Goal: Task Accomplishment & Management: Manage account settings

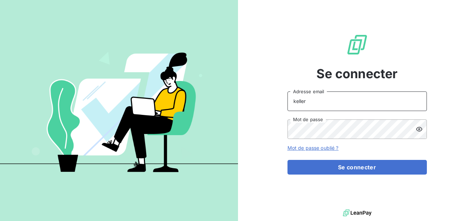
drag, startPoint x: 331, startPoint y: 106, endPoint x: 273, endPoint y: 104, distance: 58.3
click at [273, 104] on div "Se connecter keller Adresse email Mot de passe Mot de passe oublié ? Se connect…" at bounding box center [357, 104] width 238 height 208
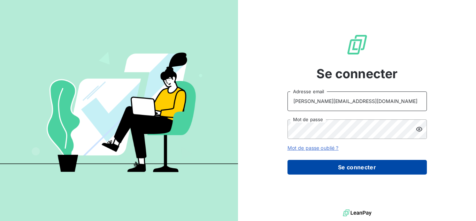
type input "[PERSON_NAME][EMAIL_ADDRESS][DOMAIN_NAME]"
click at [339, 162] on button "Se connecter" at bounding box center [358, 167] width 140 height 15
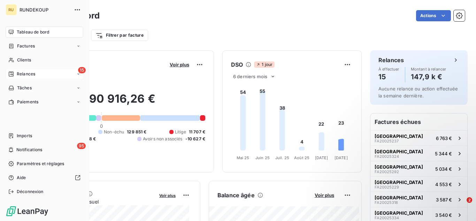
click at [12, 74] on icon at bounding box center [11, 73] width 5 height 5
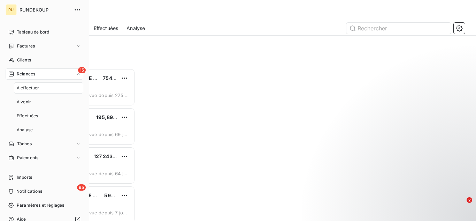
scroll to position [147, 96]
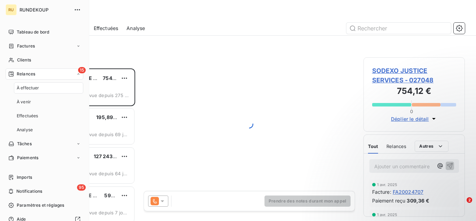
click at [32, 86] on span "À effectuer" at bounding box center [28, 88] width 23 height 6
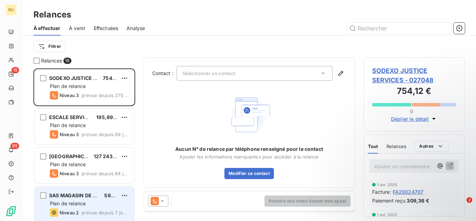
click at [95, 210] on span "prévue depuis 7 jours" at bounding box center [105, 213] width 47 height 6
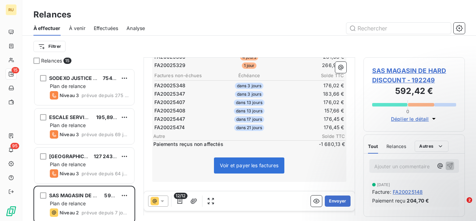
scroll to position [168, 0]
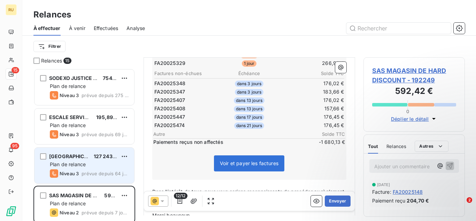
click at [99, 169] on div "Niveau 3 prévue depuis 64 jours" at bounding box center [89, 173] width 79 height 8
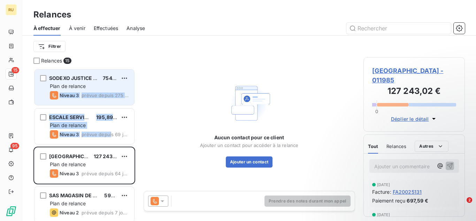
drag, startPoint x: 111, startPoint y: 142, endPoint x: 115, endPoint y: 85, distance: 56.7
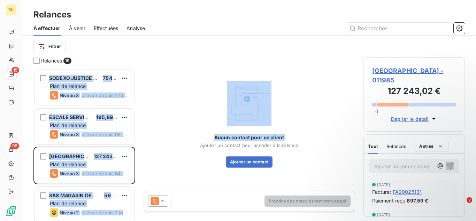
drag, startPoint x: 143, startPoint y: 126, endPoint x: 138, endPoint y: 218, distance: 92.2
click at [140, 220] on html "RU 15 95 Relances À effectuer À venir Effectuées Analyse Filtrer Relances 15 SO…" at bounding box center [238, 110] width 476 height 221
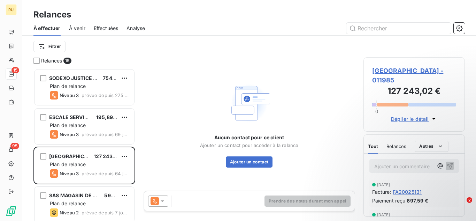
click at [138, 189] on div "Relances 15 SODEXO JUSTICE SERVICES 754,12 € Plan de relance Niveau 3 prévue de…" at bounding box center [249, 139] width 454 height 164
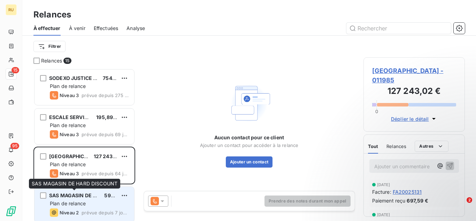
click at [82, 193] on span "SAS MAGASIN DE HARD DISCOUNT" at bounding box center [91, 195] width 85 height 6
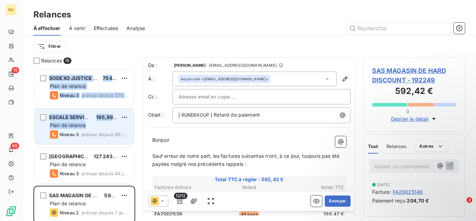
drag, startPoint x: 138, startPoint y: 73, endPoint x: 132, endPoint y: 126, distance: 52.7
click at [132, 126] on div "Relances 15 SODEXO JUSTICE SERVICES 754,12 € Plan de relance Niveau 3 prévue de…" at bounding box center [249, 139] width 454 height 164
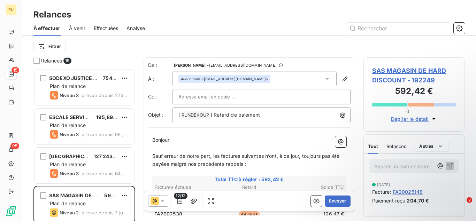
click at [110, 45] on div "Filtrer" at bounding box center [249, 46] width 432 height 13
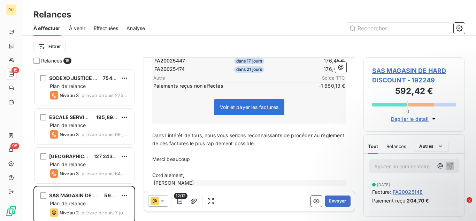
scroll to position [232, 0]
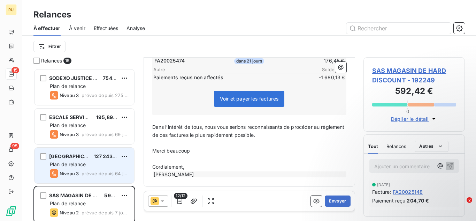
click at [103, 169] on div "[GEOGRAPHIC_DATA] 127 243,02 € Plan de relance Niveau 3 prévue depuis 64 jours" at bounding box center [85, 166] width 100 height 36
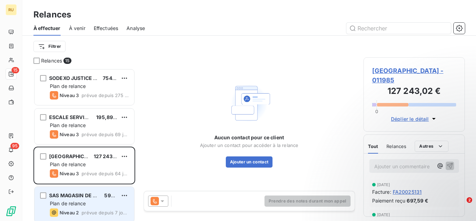
click at [89, 201] on div "Plan de relance" at bounding box center [89, 203] width 79 height 7
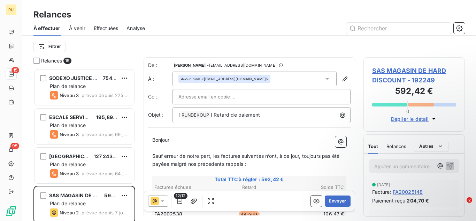
click at [146, 218] on div "Relances 15 SODEXO JUSTICE SERVICES 754,12 € Plan de relance Niveau 3 prévue de…" at bounding box center [249, 139] width 454 height 164
drag, startPoint x: 146, startPoint y: 218, endPoint x: 140, endPoint y: 175, distance: 43.8
click at [140, 175] on div "Relances 15 SODEXO JUSTICE SERVICES 754,12 € Plan de relance Niveau 3 prévue de…" at bounding box center [249, 139] width 454 height 164
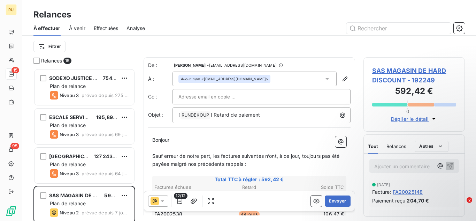
drag, startPoint x: 96, startPoint y: 47, endPoint x: 101, endPoint y: 55, distance: 9.3
click at [101, 55] on div "Filtrer" at bounding box center [249, 47] width 432 height 22
click at [52, 43] on html "RU 15 95 Relances À effectuer À venir Effectuées Analyse Filtrer Relances 15 SO…" at bounding box center [238, 110] width 476 height 221
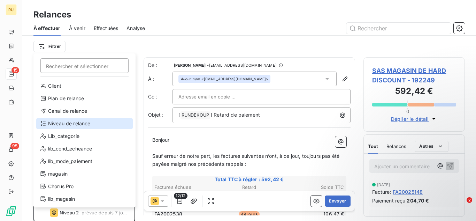
click at [78, 123] on div "Niveau de relance" at bounding box center [84, 123] width 97 height 11
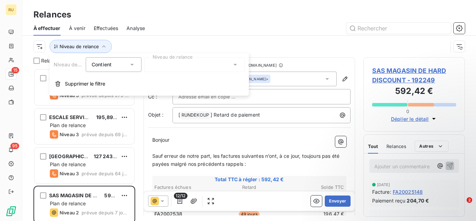
click at [136, 65] on div "Contient is" at bounding box center [114, 64] width 56 height 15
click at [131, 76] on li "Contient" at bounding box center [114, 81] width 57 height 13
click at [250, 53] on div "Niveau de relance" at bounding box center [249, 47] width 432 height 22
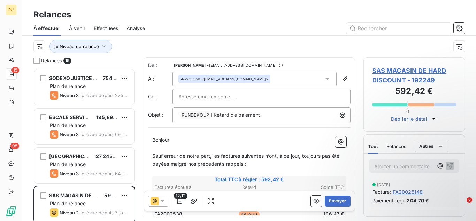
click at [137, 85] on div "Relances 15 SODEXO JUSTICE SERVICES 754,12 € Plan de relance Niveau 3 prévue de…" at bounding box center [249, 139] width 454 height 164
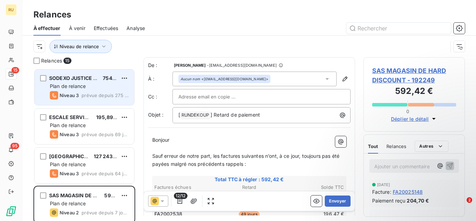
click at [98, 101] on div "SODEXO JUSTICE SERVICES 754,12 € Plan de relance Niveau 3 prévue depuis 275 jou…" at bounding box center [85, 87] width 100 height 36
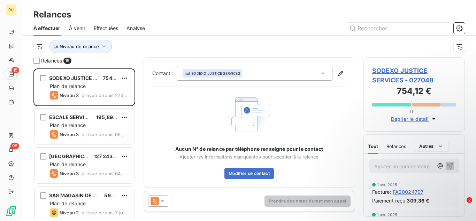
scroll to position [1, 0]
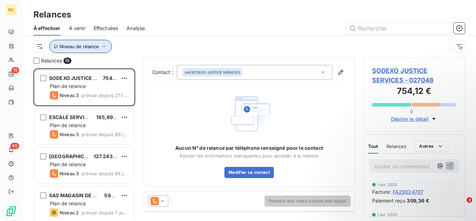
click at [71, 44] on span "Niveau de relance" at bounding box center [79, 47] width 39 height 6
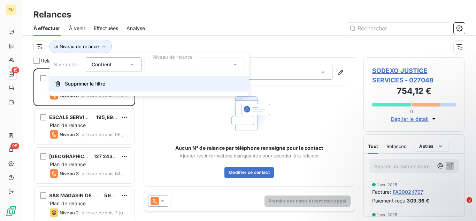
click at [84, 88] on button "Supprimer le filtre" at bounding box center [149, 83] width 199 height 15
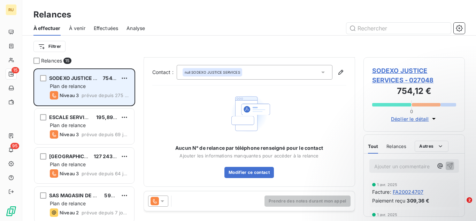
click at [88, 85] on div "Plan de relance" at bounding box center [89, 86] width 79 height 7
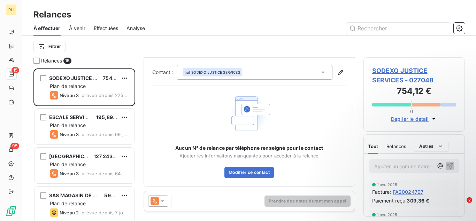
scroll to position [0, 0]
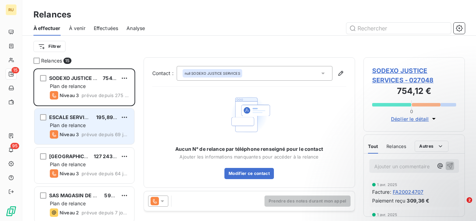
click at [81, 130] on div "Niveau 3 prévue depuis 69 jours" at bounding box center [89, 134] width 79 height 8
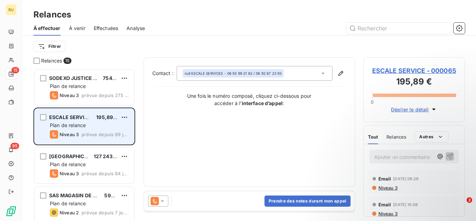
click at [111, 128] on div "Plan de relance" at bounding box center [89, 125] width 79 height 7
click at [43, 115] on div "grid" at bounding box center [43, 117] width 6 height 6
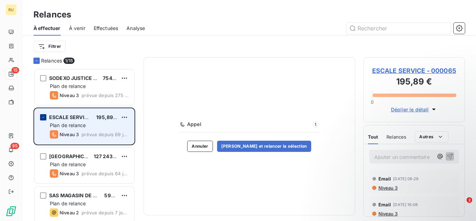
click at [43, 118] on icon "grid" at bounding box center [43, 117] width 4 height 4
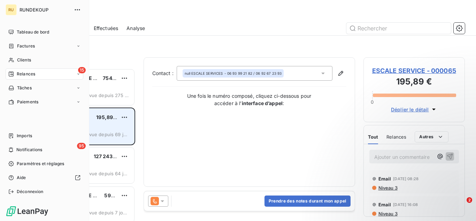
click at [16, 74] on div "Relances" at bounding box center [21, 74] width 27 height 6
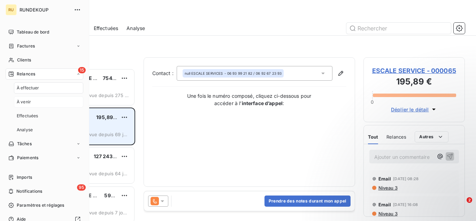
click at [31, 103] on div "À venir" at bounding box center [48, 101] width 69 height 11
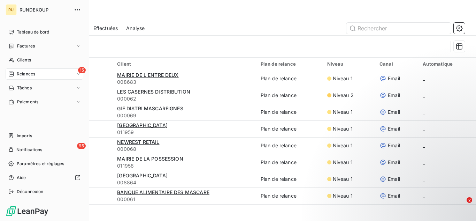
click at [25, 71] on span "Relances" at bounding box center [26, 74] width 18 height 6
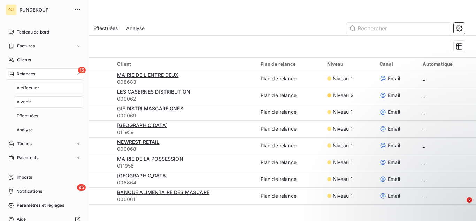
click at [31, 90] on span "À effectuer" at bounding box center [28, 88] width 23 height 6
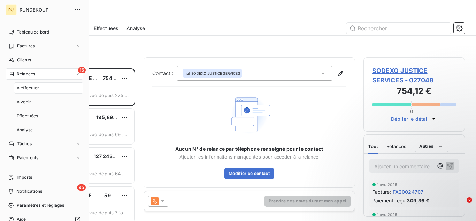
scroll to position [147, 96]
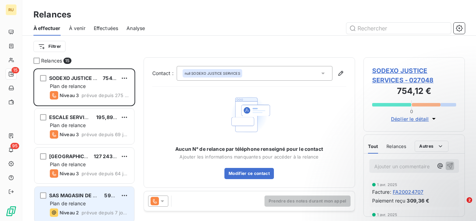
click at [101, 205] on div "Plan de relance" at bounding box center [89, 203] width 79 height 7
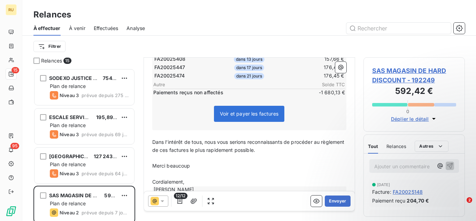
scroll to position [232, 0]
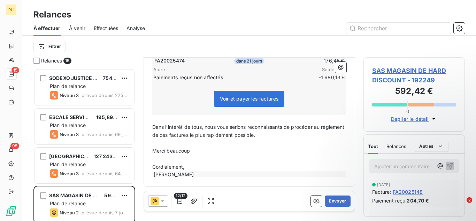
click at [137, 157] on div "Relances 15 SODEXO JUSTICE SERVICES 754,12 € Plan de relance Niveau 3 prévue de…" at bounding box center [249, 139] width 454 height 164
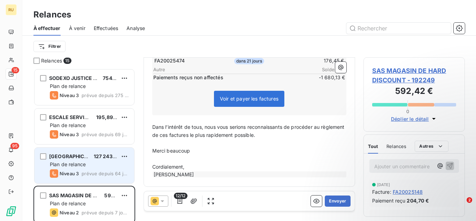
click at [109, 166] on div "Plan de relance" at bounding box center [89, 164] width 79 height 7
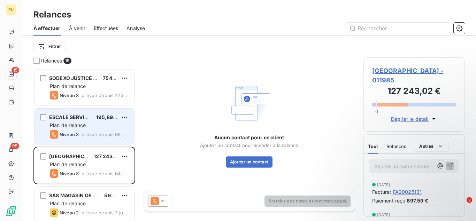
click at [87, 122] on div "Plan de relance" at bounding box center [89, 125] width 79 height 7
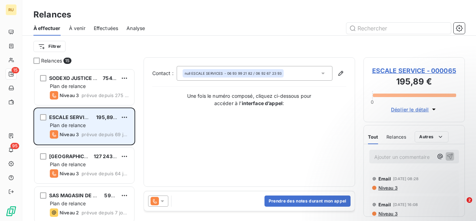
click at [81, 115] on span "ESCALE SERVICE" at bounding box center [70, 117] width 42 height 6
click at [121, 138] on div "ESCALE SERVICE 195,89 € Plan de relance Niveau 3 prévue depuis 69 jours" at bounding box center [85, 126] width 100 height 36
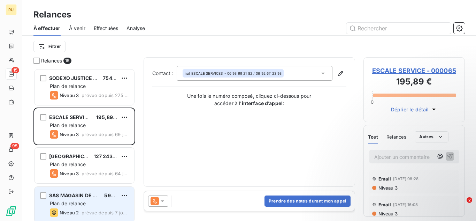
click at [110, 207] on div "SAS MAGASIN DE HARD DISCOUNT 592,42 € Plan de relance Niveau 2 prévue depuis 7 …" at bounding box center [85, 205] width 100 height 36
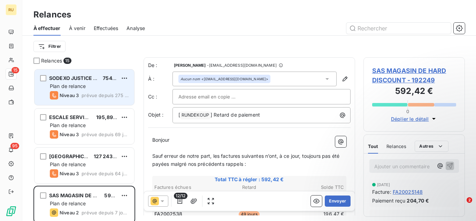
click at [89, 100] on div "SODEXO JUSTICE SERVICES 754,12 € Plan de relance Niveau 3 prévue depuis 275 jou…" at bounding box center [85, 87] width 100 height 36
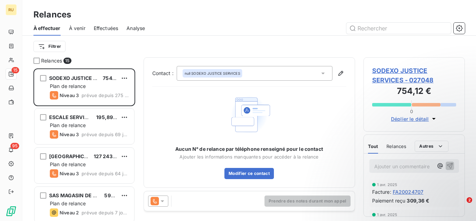
click at [164, 203] on icon at bounding box center [162, 200] width 7 height 7
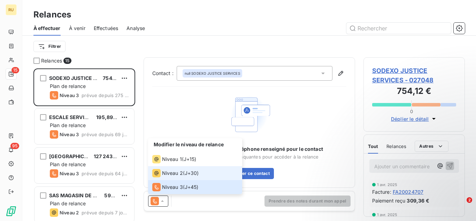
click at [171, 176] on div "Niveau 2" at bounding box center [167, 173] width 31 height 8
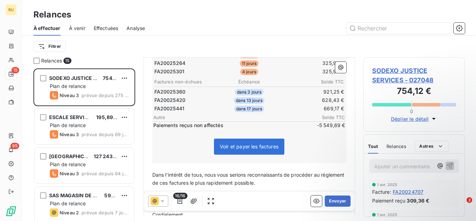
scroll to position [202, 0]
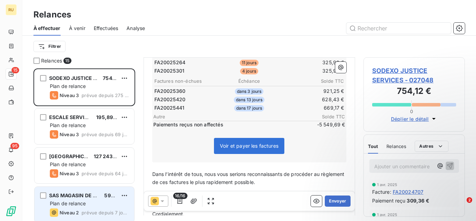
click at [89, 201] on div "Plan de relance" at bounding box center [89, 203] width 79 height 7
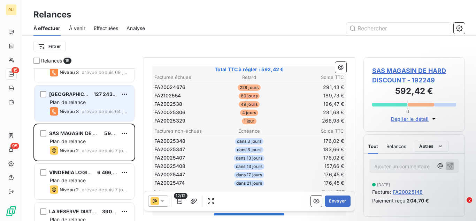
scroll to position [68, 0]
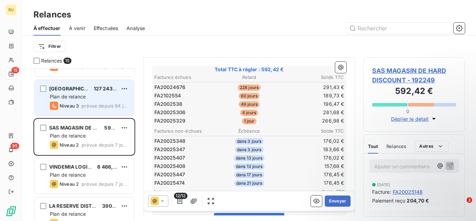
click at [92, 176] on div "Plan de relance" at bounding box center [89, 174] width 79 height 7
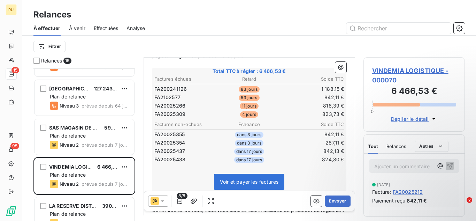
click at [264, 144] on tbody "FA20025355 dans 3 jours 842,11 € FA20025354 dans 3 jours 287,11 € FA20025437 da…" at bounding box center [249, 146] width 191 height 35
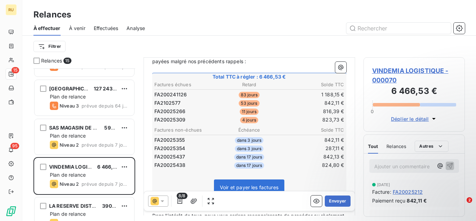
scroll to position [99, 0]
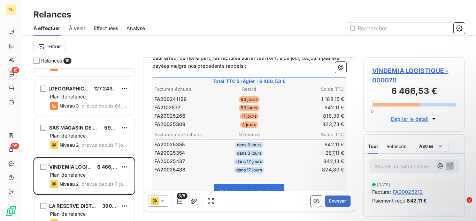
click at [406, 145] on span "Relances" at bounding box center [397, 146] width 20 height 6
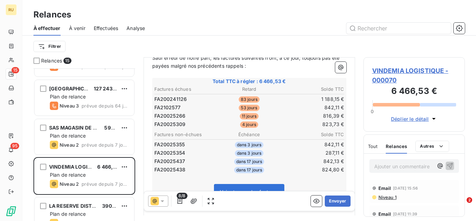
click at [377, 148] on span "Tout" at bounding box center [373, 146] width 10 height 6
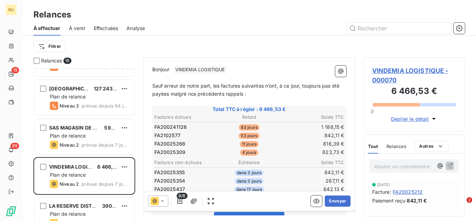
scroll to position [107, 0]
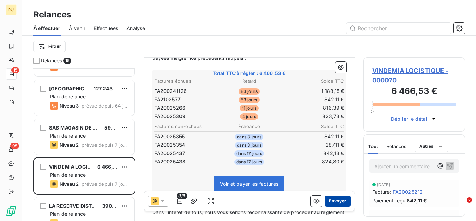
click at [334, 202] on button "Envoyer" at bounding box center [337, 200] width 25 height 11
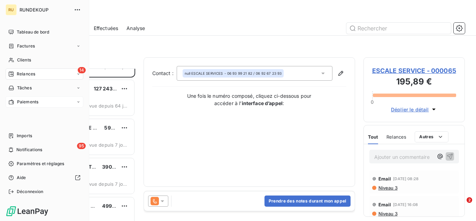
click at [21, 100] on span "Paiements" at bounding box center [27, 102] width 21 height 6
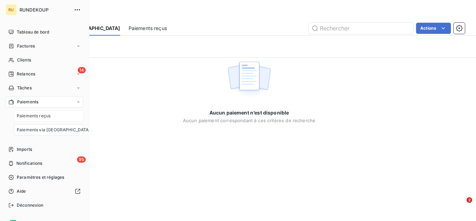
click at [34, 117] on span "Paiements reçus" at bounding box center [34, 116] width 34 height 6
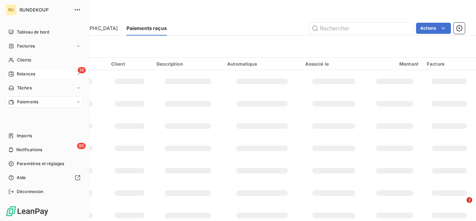
click at [25, 74] on span "Relances" at bounding box center [26, 74] width 18 height 6
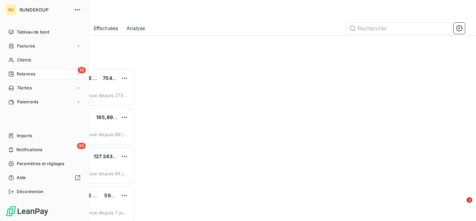
scroll to position [147, 96]
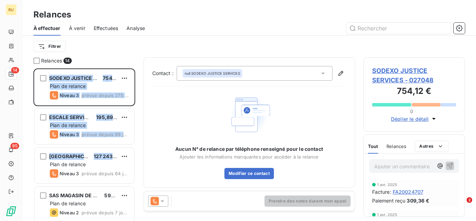
drag, startPoint x: 135, startPoint y: 149, endPoint x: 137, endPoint y: 198, distance: 49.9
click at [137, 198] on div "Relances 14 SODEXO JUSTICE SERVICES 754,12 € Plan de relance Niveau 3 prévue de…" at bounding box center [249, 139] width 454 height 164
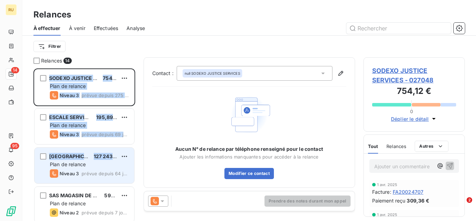
drag, startPoint x: 137, startPoint y: 198, endPoint x: 120, endPoint y: 151, distance: 50.1
click at [120, 151] on div "Relances 14 SODEXO JUSTICE SERVICES 754,12 € Plan de relance Niveau 3 prévue de…" at bounding box center [249, 139] width 454 height 164
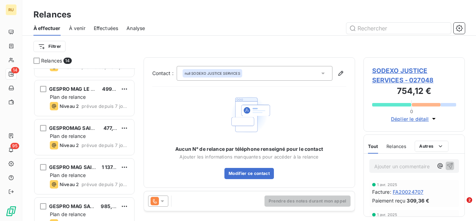
scroll to position [196, 0]
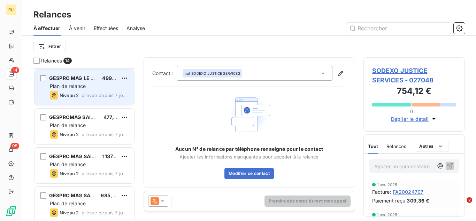
click at [101, 97] on span "prévue depuis 7 jours" at bounding box center [105, 95] width 47 height 6
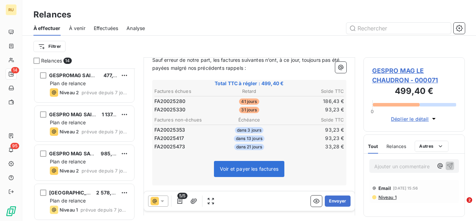
scroll to position [96, 0]
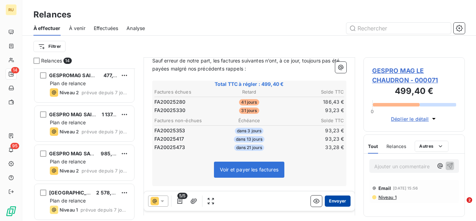
click at [332, 197] on button "Envoyer" at bounding box center [337, 200] width 25 height 11
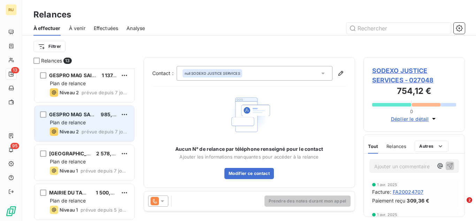
click at [72, 136] on div "GESPRO MAG SAVANNAH 985,32 € Plan de relance Niveau 2 prévue depuis 7 jours" at bounding box center [85, 124] width 100 height 36
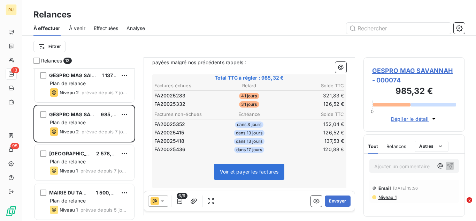
scroll to position [117, 0]
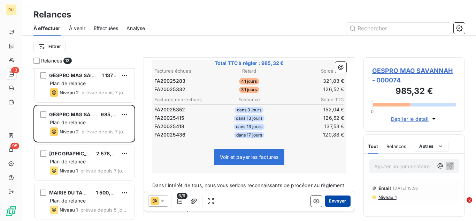
click at [335, 203] on button "Envoyer" at bounding box center [337, 200] width 25 height 11
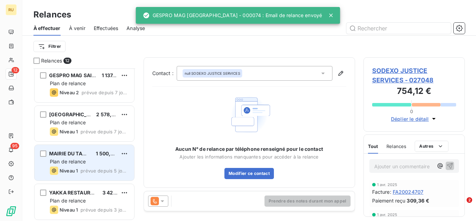
click at [100, 158] on div "MAIRIE DU TAMPON 1 500,87 € Plan de relance Niveau 1 prévue depuis 5 jours" at bounding box center [85, 163] width 100 height 36
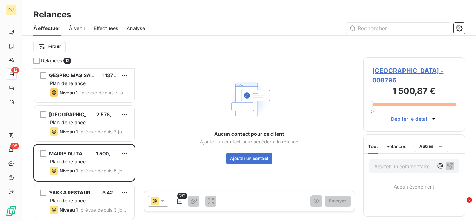
click at [398, 144] on span "Relances" at bounding box center [397, 146] width 20 height 6
click at [371, 145] on span "Tout" at bounding box center [373, 146] width 10 height 6
click at [401, 73] on span "[GEOGRAPHIC_DATA] - 008796" at bounding box center [414, 75] width 84 height 19
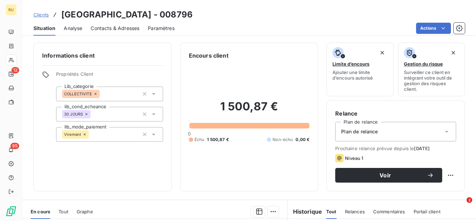
click at [322, 146] on div "Informations client Propriétés Client Lib_categorie COLLECTIVITE lib_cond_echea…" at bounding box center [249, 117] width 454 height 149
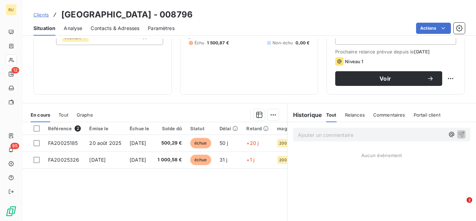
scroll to position [98, 0]
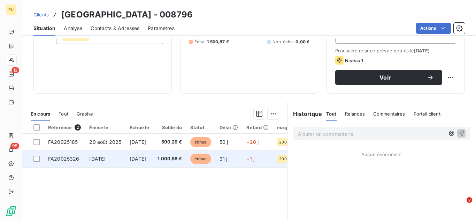
click at [182, 159] on span "1 000,58 €" at bounding box center [170, 158] width 24 height 7
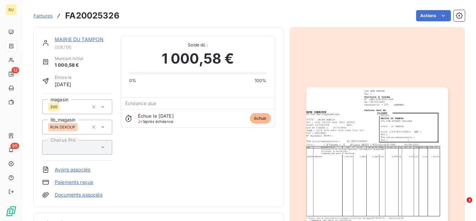
click at [351, 158] on img "button" at bounding box center [378, 187] width 142 height 201
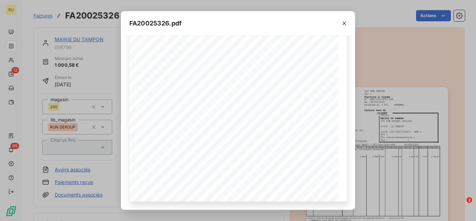
scroll to position [1, 0]
click at [344, 22] on icon "button" at bounding box center [344, 23] width 3 height 3
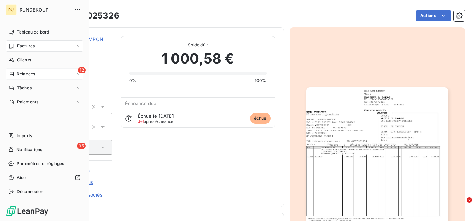
click at [28, 71] on span "Relances" at bounding box center [26, 74] width 18 height 6
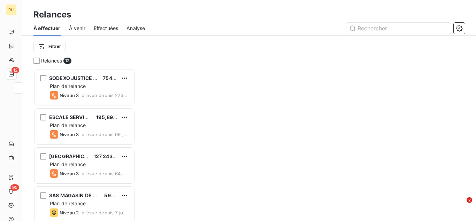
scroll to position [147, 96]
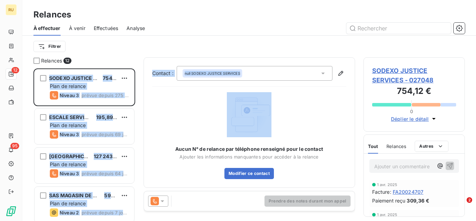
click at [138, 166] on div "Relances 12 SODEXO JUSTICE SERVICES 754,12 € Plan de relance Niveau 3 prévue de…" at bounding box center [249, 139] width 454 height 164
click at [130, 145] on div "ESCALE SERVICE 195,89 € Plan de relance Niveau 3 prévue depuis 69 jours" at bounding box center [84, 126] width 102 height 39
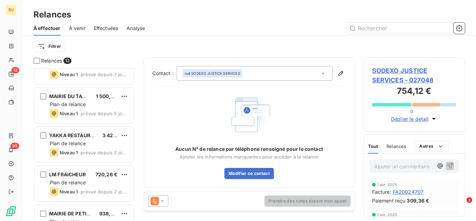
scroll to position [317, 0]
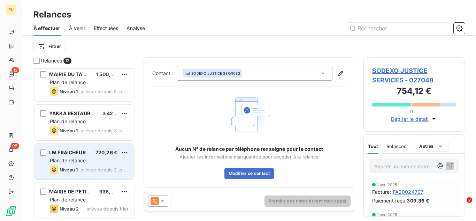
click at [94, 159] on div "Plan de relance" at bounding box center [89, 160] width 79 height 7
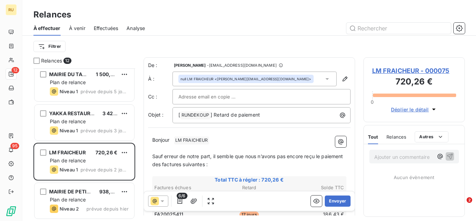
click at [397, 136] on span "Relances" at bounding box center [397, 137] width 20 height 6
click at [163, 200] on icon at bounding box center [162, 201] width 3 height 2
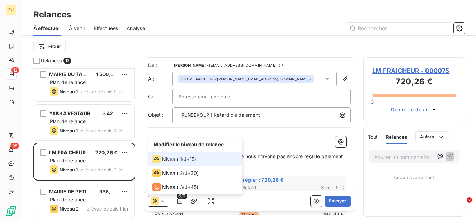
click at [173, 160] on span "Niveau 1" at bounding box center [172, 159] width 20 height 7
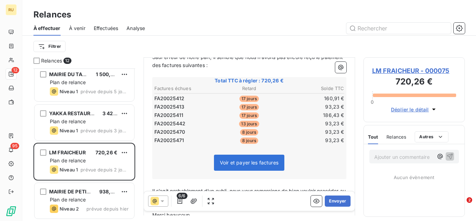
scroll to position [107, 0]
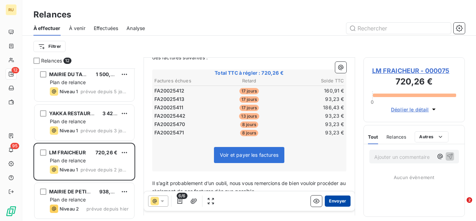
click at [330, 204] on button "Envoyer" at bounding box center [337, 200] width 25 height 11
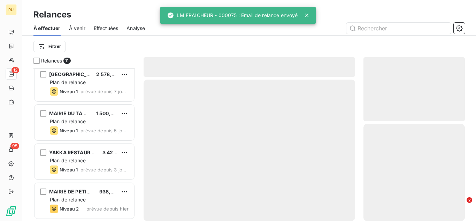
scroll to position [277, 0]
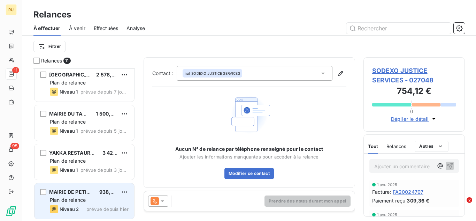
click at [80, 196] on div "Plan de relance" at bounding box center [89, 199] width 79 height 7
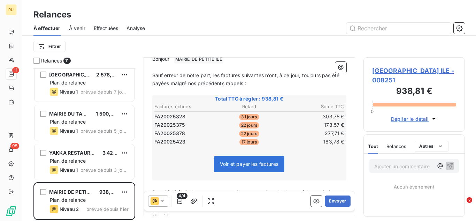
scroll to position [81, 0]
click at [397, 152] on div "Relances" at bounding box center [397, 146] width 20 height 15
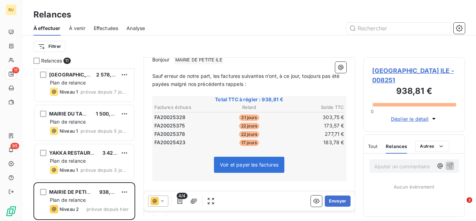
click at [372, 144] on span "Tout" at bounding box center [373, 146] width 10 height 6
click at [161, 201] on icon at bounding box center [162, 200] width 7 height 7
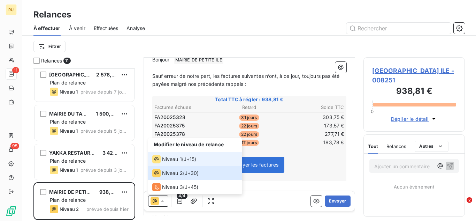
click at [174, 163] on div "Niveau 1" at bounding box center [167, 159] width 30 height 8
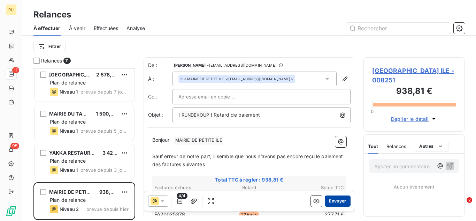
click at [336, 200] on button "Envoyer" at bounding box center [337, 200] width 25 height 11
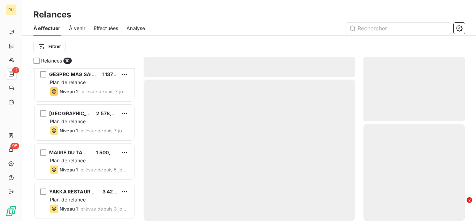
scroll to position [238, 0]
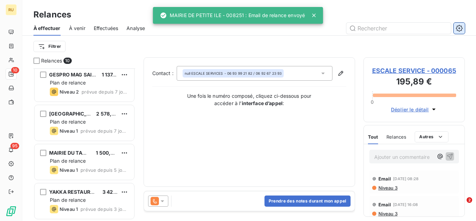
click at [458, 25] on icon "button" at bounding box center [459, 28] width 7 height 7
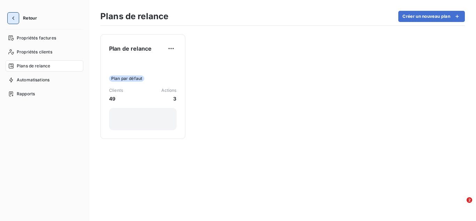
click at [15, 18] on icon "button" at bounding box center [13, 18] width 7 height 7
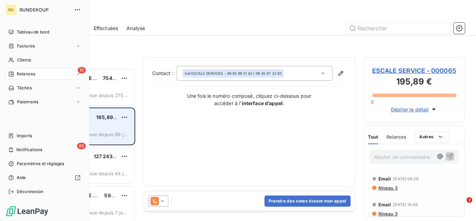
scroll to position [147, 96]
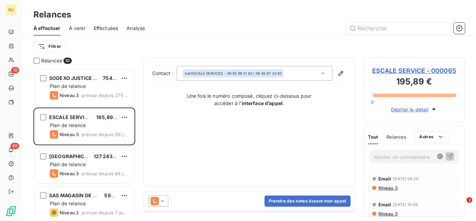
click at [119, 185] on div "[GEOGRAPHIC_DATA] 127 243,02 € Plan de relance Niveau 3 prévue depuis 64 jours" at bounding box center [84, 165] width 102 height 39
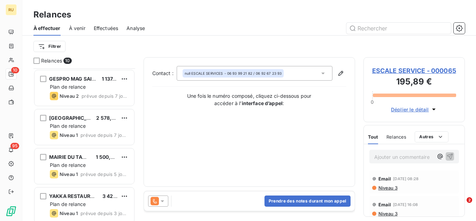
scroll to position [239, 0]
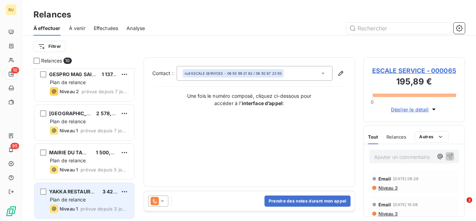
click at [93, 203] on div "Plan de relance" at bounding box center [89, 199] width 79 height 7
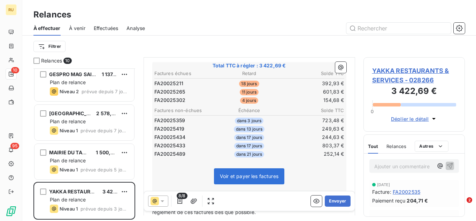
scroll to position [115, 0]
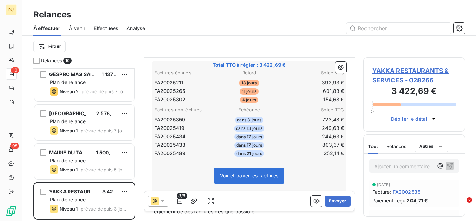
click at [394, 141] on div "Relances" at bounding box center [397, 146] width 20 height 15
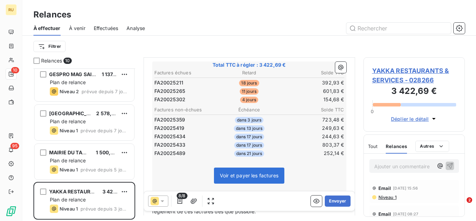
click at [377, 144] on span "Tout" at bounding box center [373, 146] width 10 height 6
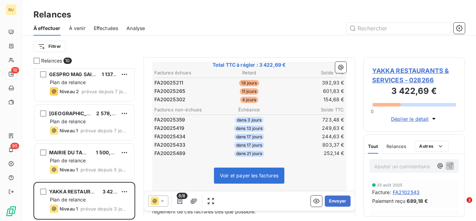
scroll to position [0, 0]
click at [162, 201] on icon at bounding box center [162, 201] width 3 height 2
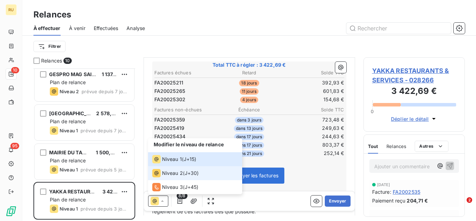
click at [191, 177] on li "Niveau 2 ( J+30 )" at bounding box center [195, 173] width 94 height 14
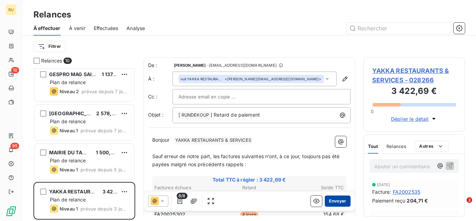
click at [339, 201] on button "Envoyer" at bounding box center [337, 200] width 25 height 11
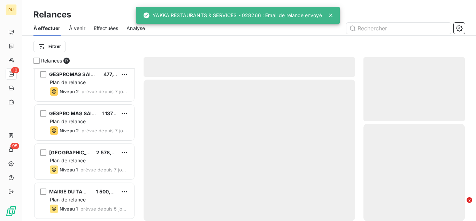
scroll to position [199, 0]
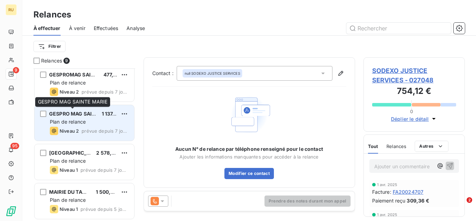
click at [96, 117] on div "GESPRO MAG SAINTE MARIE" at bounding box center [72, 113] width 47 height 7
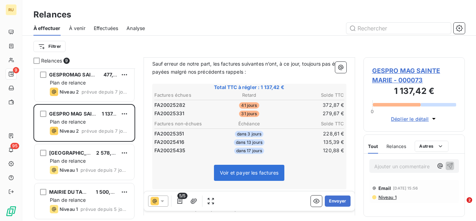
scroll to position [93, 0]
click at [163, 202] on icon at bounding box center [162, 200] width 7 height 7
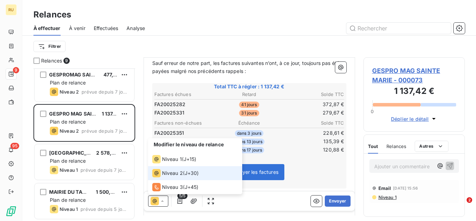
click at [201, 174] on li "Niveau 2 ( J+30 )" at bounding box center [195, 173] width 94 height 14
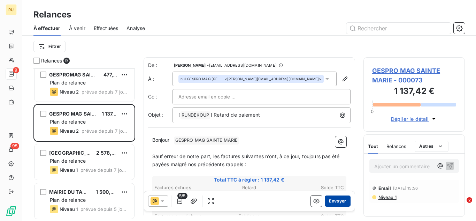
click at [341, 199] on button "Envoyer" at bounding box center [337, 200] width 25 height 11
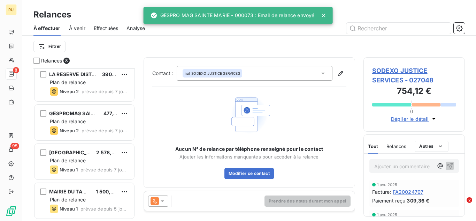
scroll to position [160, 0]
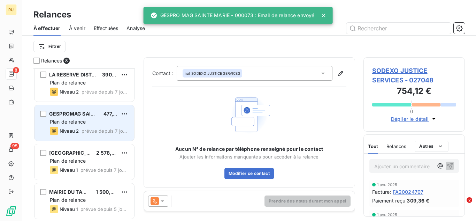
click at [101, 121] on div "Plan de relance" at bounding box center [89, 121] width 79 height 7
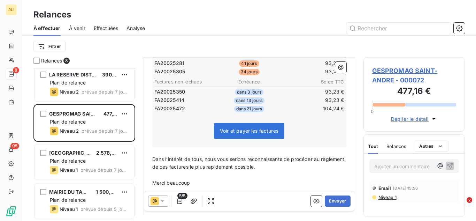
scroll to position [136, 0]
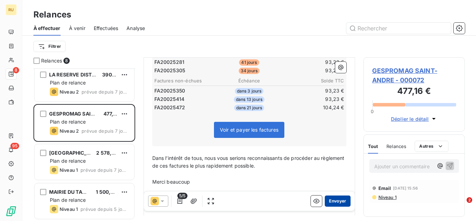
click at [332, 205] on button "Envoyer" at bounding box center [337, 200] width 25 height 11
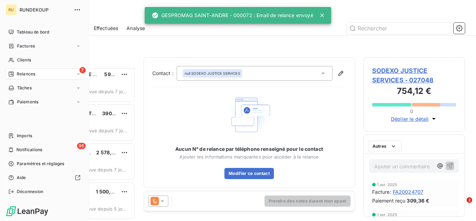
scroll to position [121, 0]
click at [18, 45] on span "Factures" at bounding box center [26, 46] width 18 height 6
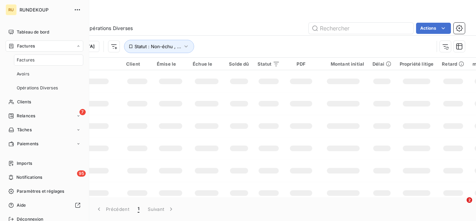
click at [28, 61] on span "Factures" at bounding box center [26, 60] width 18 height 6
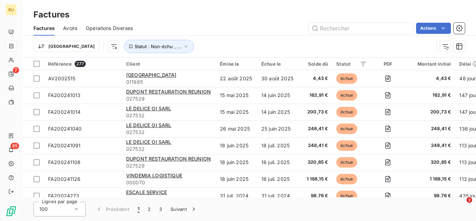
click at [463, 62] on div "Délai" at bounding box center [471, 64] width 22 height 6
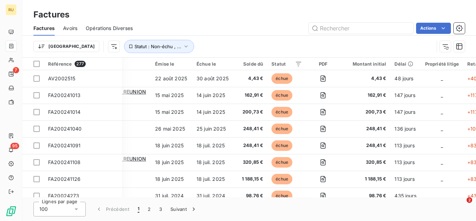
scroll to position [0, 107]
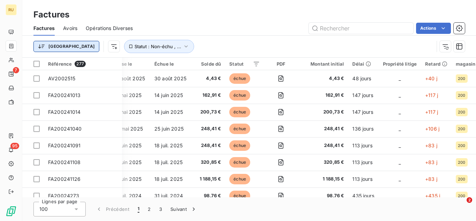
click at [55, 44] on html "RU 7 95 Factures Factures Avoirs Opérations Diverses Actions Trier Statut : Non…" at bounding box center [238, 110] width 476 height 221
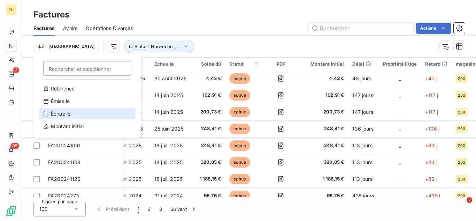
click at [63, 108] on div "Échue le" at bounding box center [87, 113] width 97 height 11
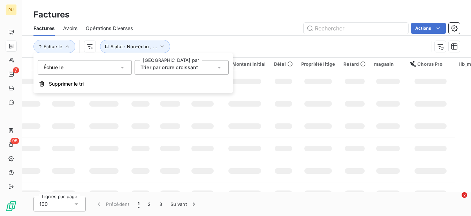
click at [175, 69] on span "Trier par ordre croissant" at bounding box center [170, 67] width 58 height 6
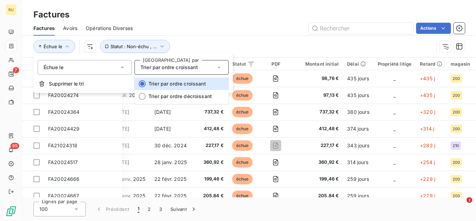
click at [175, 69] on span "Trier par ordre croissant" at bounding box center [170, 67] width 58 height 6
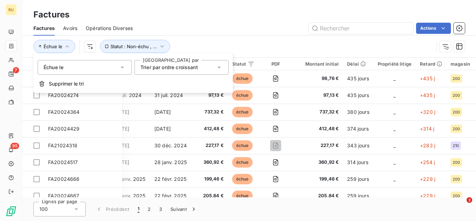
click at [231, 52] on div "Échue le Statut : Non-échu , ..." at bounding box center [233, 46] width 401 height 13
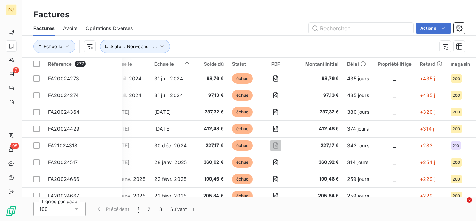
click at [285, 55] on div "Échue le Statut : Non-échu , ..." at bounding box center [249, 47] width 432 height 22
click at [182, 197] on div "Lignes par page 100 Précédent 1 2 3 Suivant" at bounding box center [249, 209] width 454 height 24
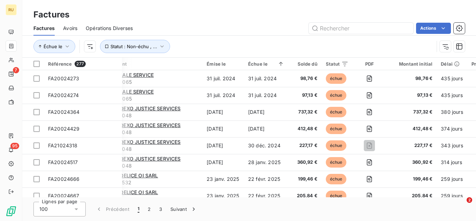
scroll to position [0, 0]
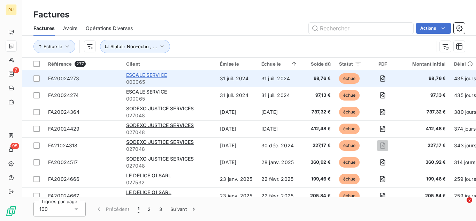
click at [149, 73] on span "ESCALE SERVICE" at bounding box center [146, 75] width 41 height 6
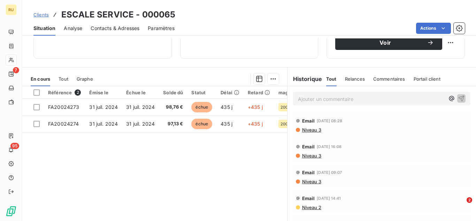
scroll to position [138, 0]
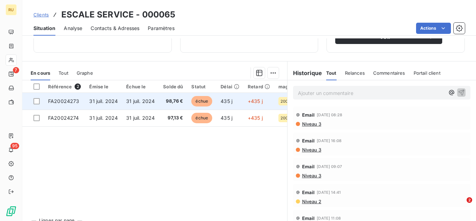
click at [155, 98] on td "31 juil. 2024" at bounding box center [140, 101] width 37 height 17
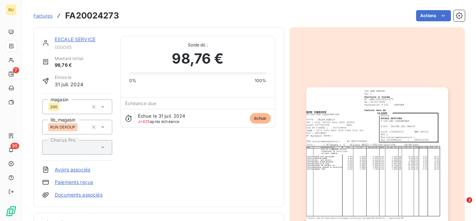
click at [386, 138] on img "button" at bounding box center [378, 187] width 142 height 201
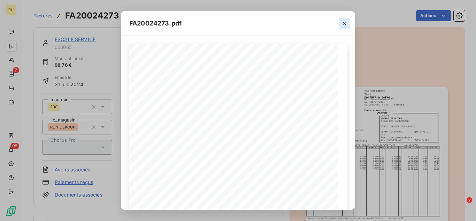
click at [343, 23] on icon "button" at bounding box center [344, 23] width 7 height 7
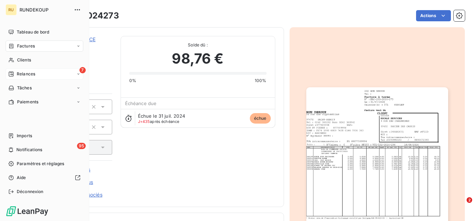
click at [40, 77] on div "7 Relances" at bounding box center [45, 73] width 78 height 11
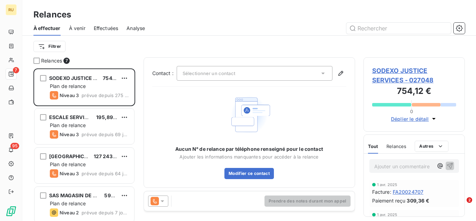
scroll to position [147, 96]
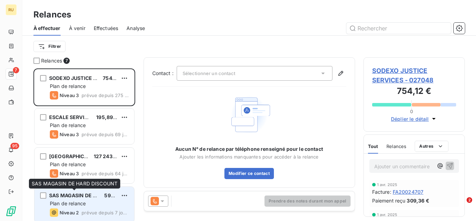
click at [84, 198] on div "SAS MAGASIN DE HARD DISCOUNT" at bounding box center [74, 195] width 50 height 7
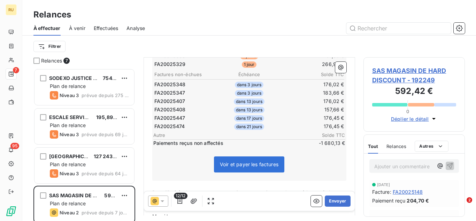
scroll to position [170, 0]
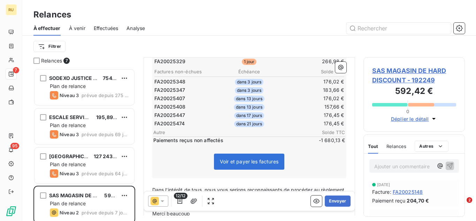
click at [126, 106] on div "SODEXO JUSTICE SERVICES 754,12 € Plan de relance Niveau 3 prévue depuis 275 jou…" at bounding box center [84, 87] width 102 height 39
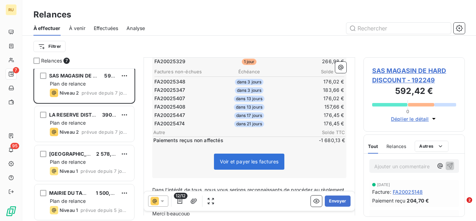
scroll to position [121, 0]
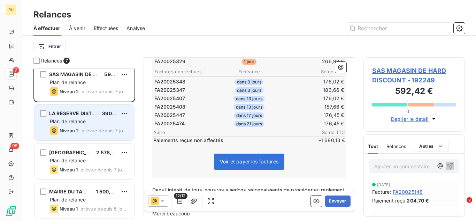
click at [102, 121] on div "Plan de relance" at bounding box center [89, 121] width 79 height 7
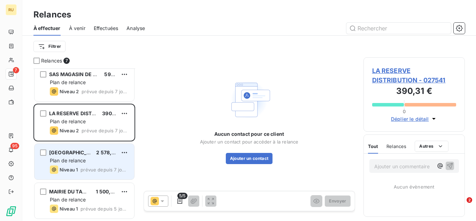
click at [103, 161] on div "Plan de relance" at bounding box center [89, 160] width 79 height 7
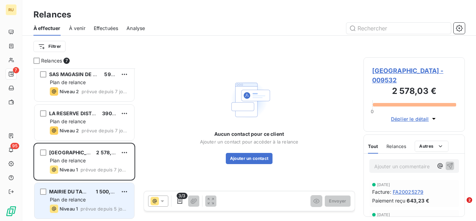
click at [87, 196] on div "Plan de relance" at bounding box center [89, 199] width 79 height 7
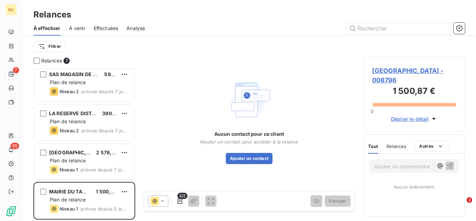
click at [137, 136] on div "Relances 7 [GEOGRAPHIC_DATA] 127 243,02 € Plan de relance Niveau 3 prévue depui…" at bounding box center [249, 139] width 454 height 164
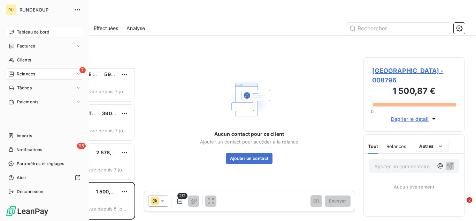
click at [24, 30] on span "Tableau de bord" at bounding box center [33, 32] width 32 height 6
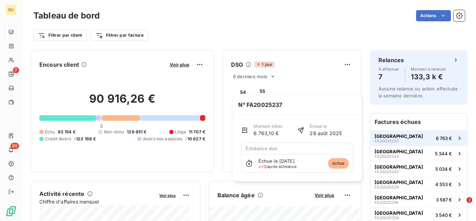
click at [396, 136] on span "[GEOGRAPHIC_DATA]" at bounding box center [399, 136] width 48 height 6
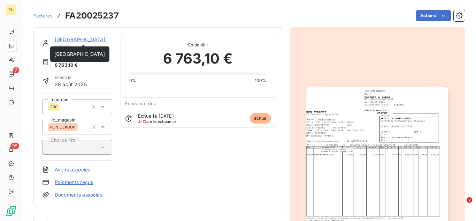
click at [78, 40] on link "[GEOGRAPHIC_DATA]" at bounding box center [80, 39] width 51 height 6
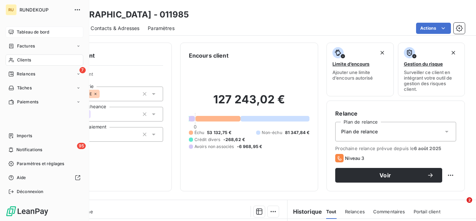
click at [32, 59] on div "Clients" at bounding box center [45, 59] width 78 height 11
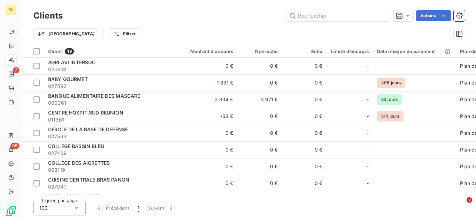
click at [130, 41] on div "Trier Filtrer" at bounding box center [249, 34] width 432 height 22
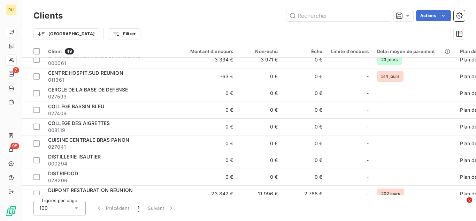
scroll to position [42, 0]
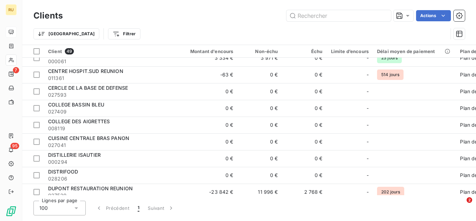
click at [232, 14] on div "Actions" at bounding box center [268, 15] width 394 height 11
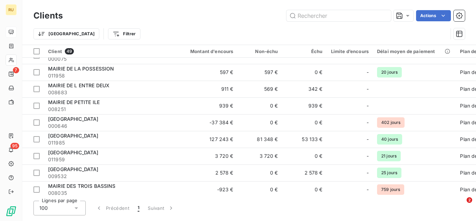
scroll to position [397, 0]
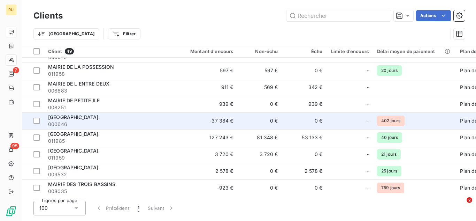
click at [219, 116] on td "-37 384 €" at bounding box center [208, 120] width 60 height 17
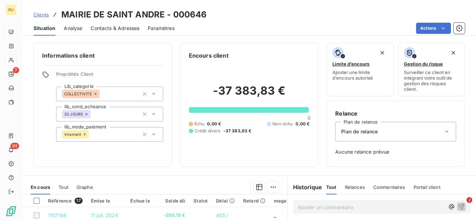
click at [179, 38] on div "Informations client Propriétés Client Lib_categorie COLLECTIVITE lib_cond_echea…" at bounding box center [249, 129] width 454 height 182
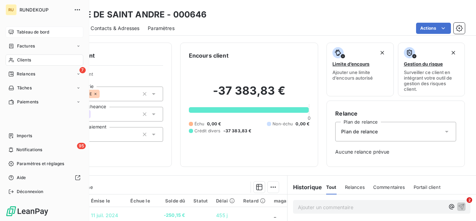
click at [19, 59] on span "Clients" at bounding box center [24, 60] width 14 height 6
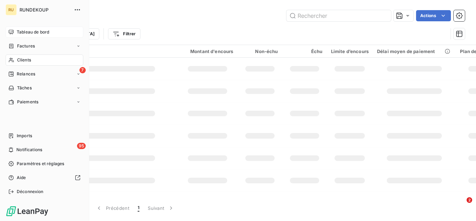
click at [19, 59] on span "Clients" at bounding box center [24, 60] width 14 height 6
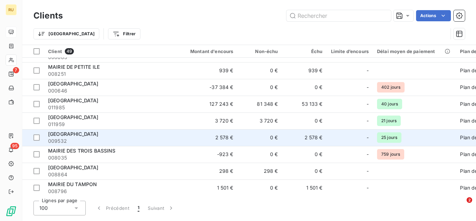
scroll to position [430, 0]
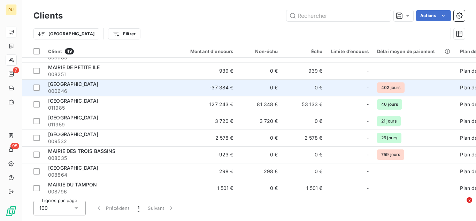
click at [106, 92] on span "000646" at bounding box center [111, 91] width 126 height 7
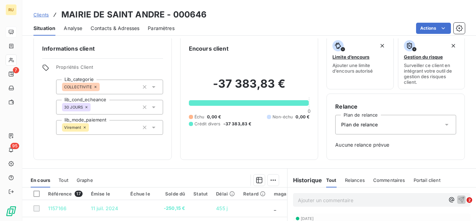
scroll to position [8, 0]
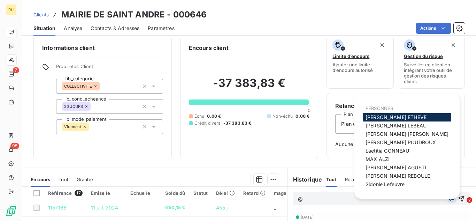
click at [449, 197] on icon "button" at bounding box center [452, 198] width 7 height 7
click at [408, 152] on span "[PERSON_NAME]" at bounding box center [388, 151] width 44 height 6
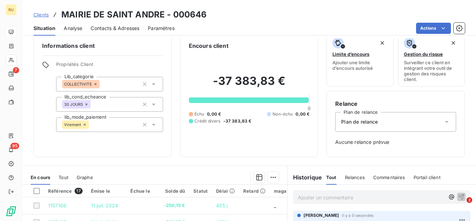
scroll to position [0, 0]
